Goal: Information Seeking & Learning: Check status

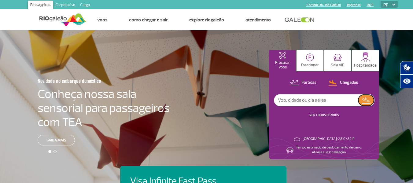
click at [368, 103] on img at bounding box center [366, 100] width 9 height 9
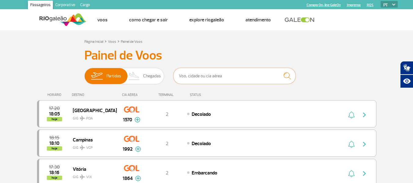
click at [244, 71] on input "text" at bounding box center [234, 76] width 122 height 16
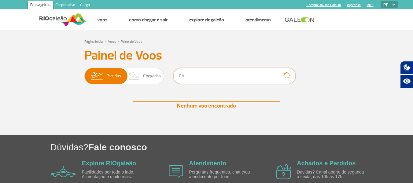
type input "C"
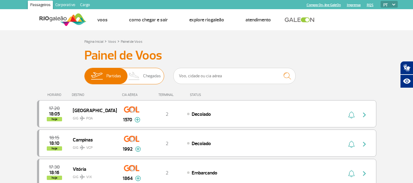
click at [140, 82] on img at bounding box center [134, 76] width 18 height 16
click at [84, 73] on input "Partidas Chegadas" at bounding box center [84, 73] width 0 height 0
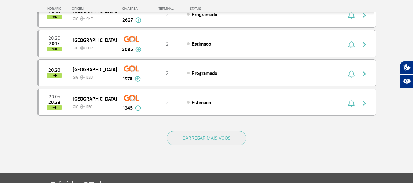
scroll to position [587, 0]
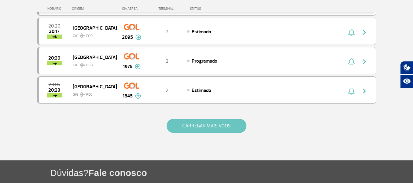
click at [231, 130] on button "CARREGAR MAIS VOOS" at bounding box center [207, 126] width 80 height 14
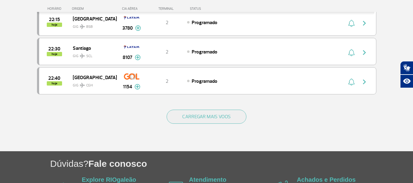
scroll to position [1186, 0]
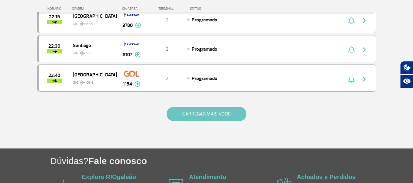
click at [217, 120] on button "CARREGAR MAIS VOOS" at bounding box center [207, 114] width 80 height 14
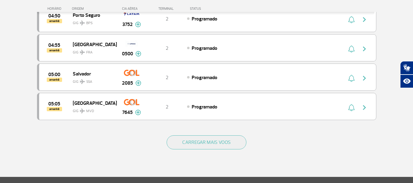
scroll to position [1748, 0]
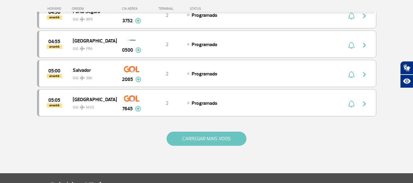
click at [221, 141] on button "CARREGAR MAIS VOOS" at bounding box center [207, 139] width 80 height 14
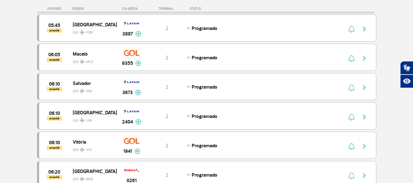
scroll to position [2091, 0]
